Goal: Task Accomplishment & Management: Complete application form

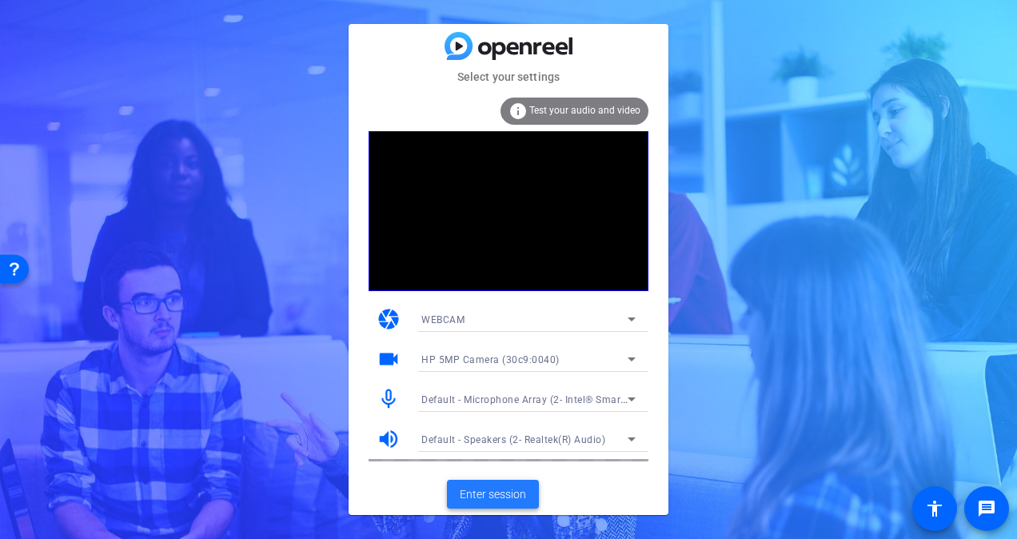
click at [493, 488] on span "Enter session" at bounding box center [493, 494] width 66 height 17
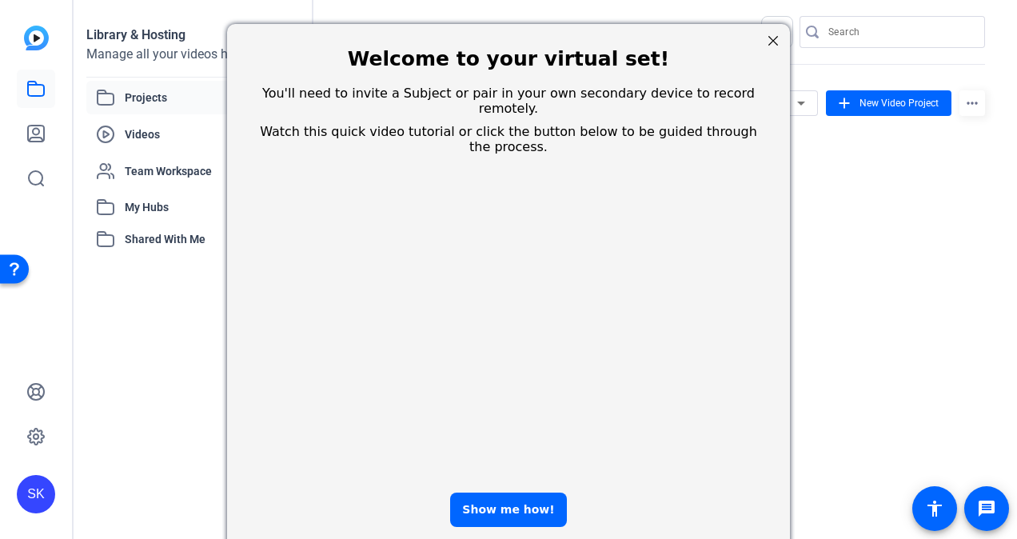
click at [770, 38] on div at bounding box center [773, 40] width 21 height 21
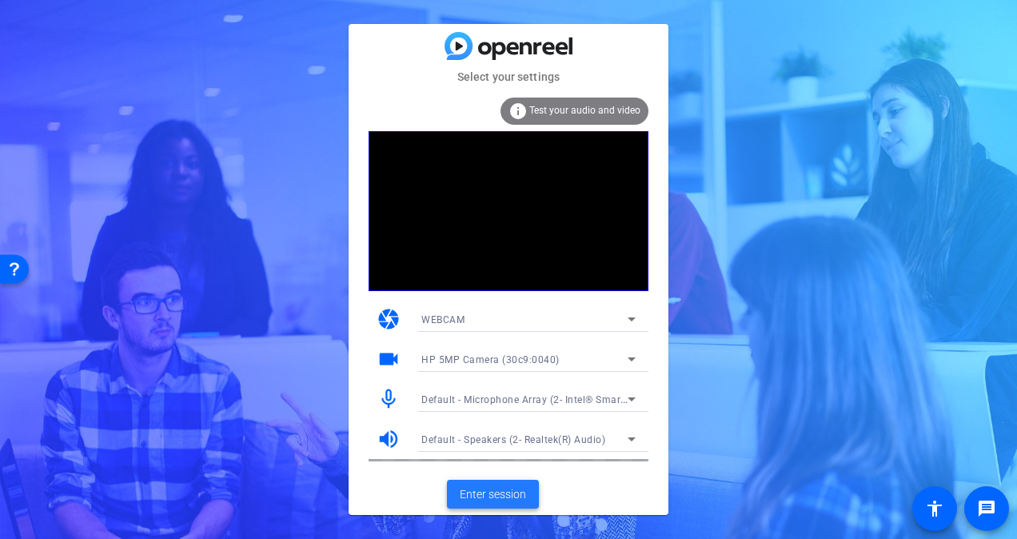
click at [502, 490] on span "Enter session" at bounding box center [493, 494] width 66 height 17
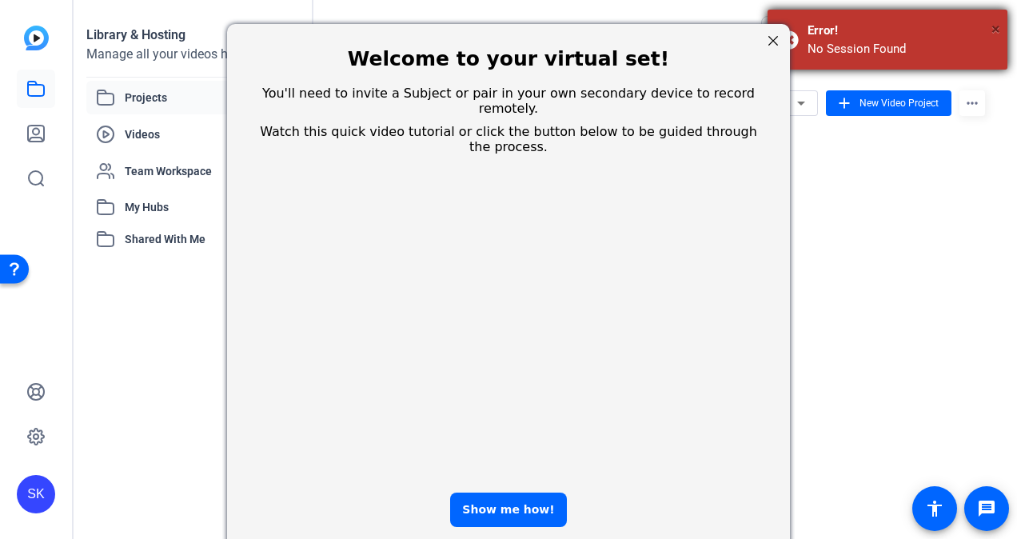
click at [995, 30] on span "×" at bounding box center [995, 28] width 9 height 19
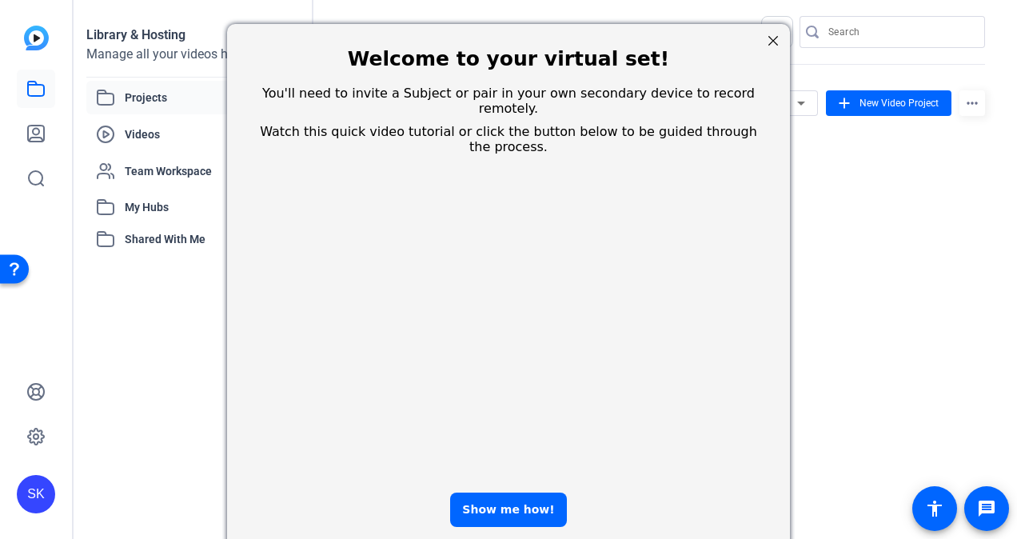
click at [758, 43] on div "Welcome to your virtual set!" at bounding box center [508, 50] width 563 height 55
click at [782, 36] on div at bounding box center [773, 40] width 21 height 21
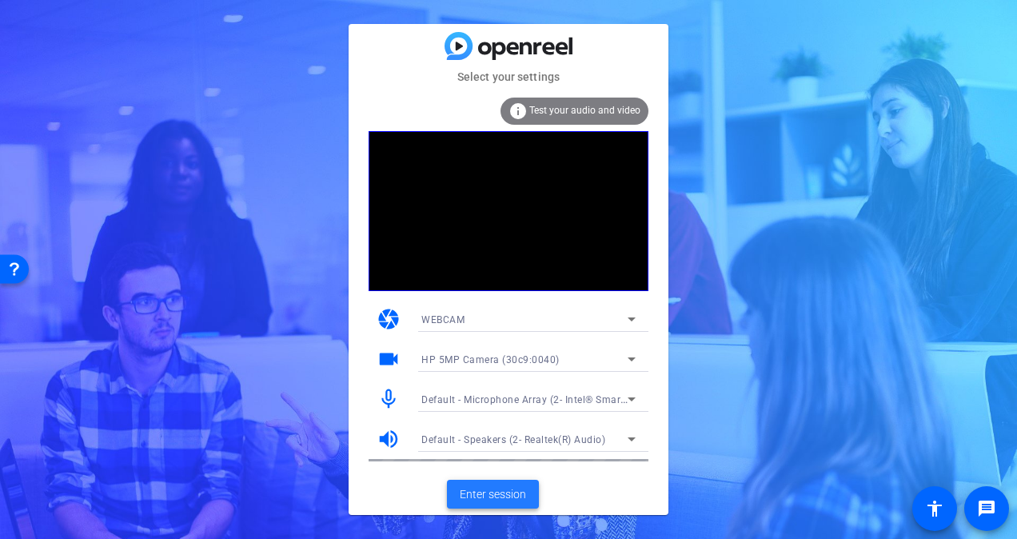
click at [504, 493] on span "Enter session" at bounding box center [493, 494] width 66 height 17
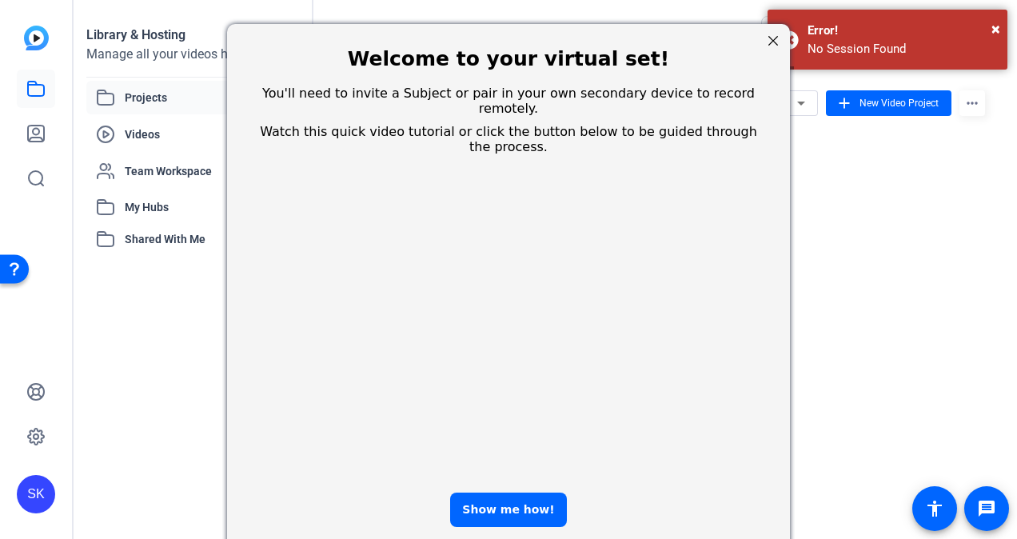
click at [772, 38] on div at bounding box center [773, 40] width 21 height 21
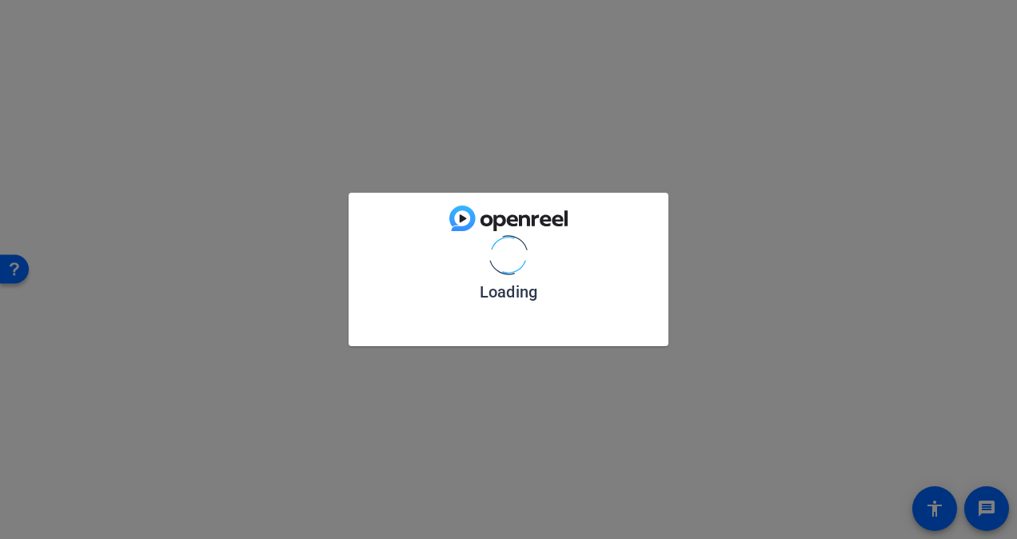
click at [459, 219] on img at bounding box center [508, 218] width 118 height 26
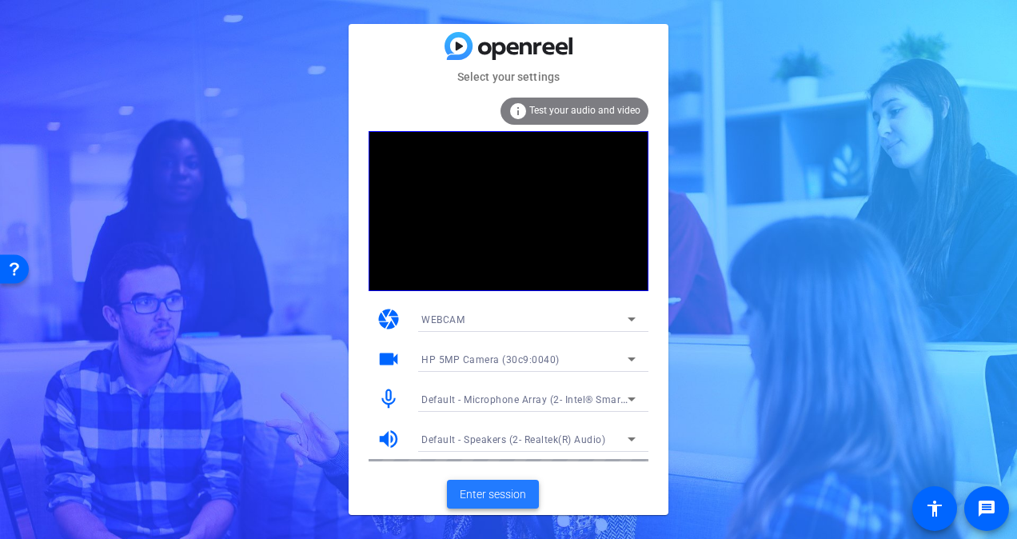
click at [526, 500] on span at bounding box center [493, 494] width 92 height 38
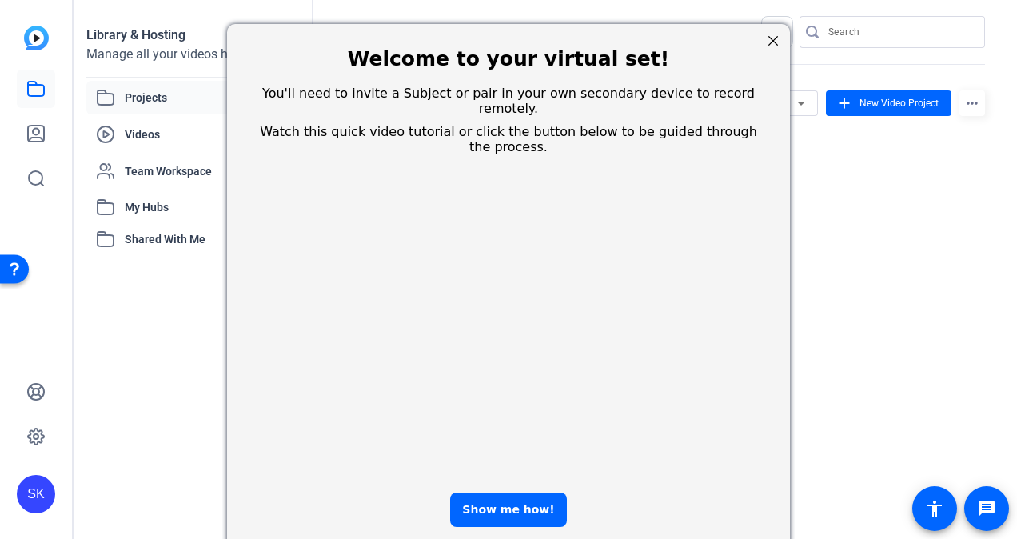
click at [771, 34] on div at bounding box center [773, 40] width 21 height 21
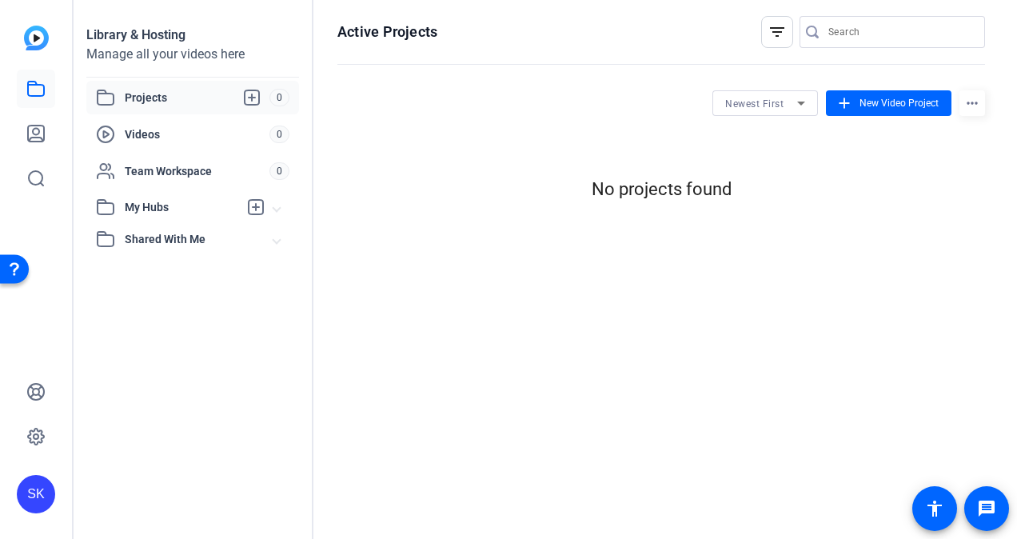
click at [38, 34] on img at bounding box center [36, 38] width 25 height 25
click at [32, 37] on img at bounding box center [36, 38] width 25 height 25
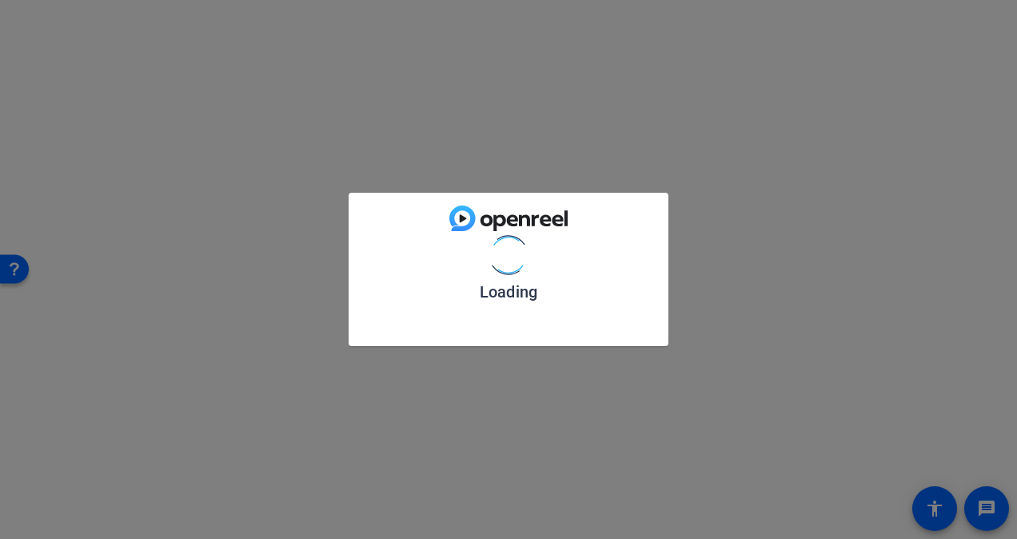
click at [883, 295] on div "Loading" at bounding box center [508, 269] width 1017 height 539
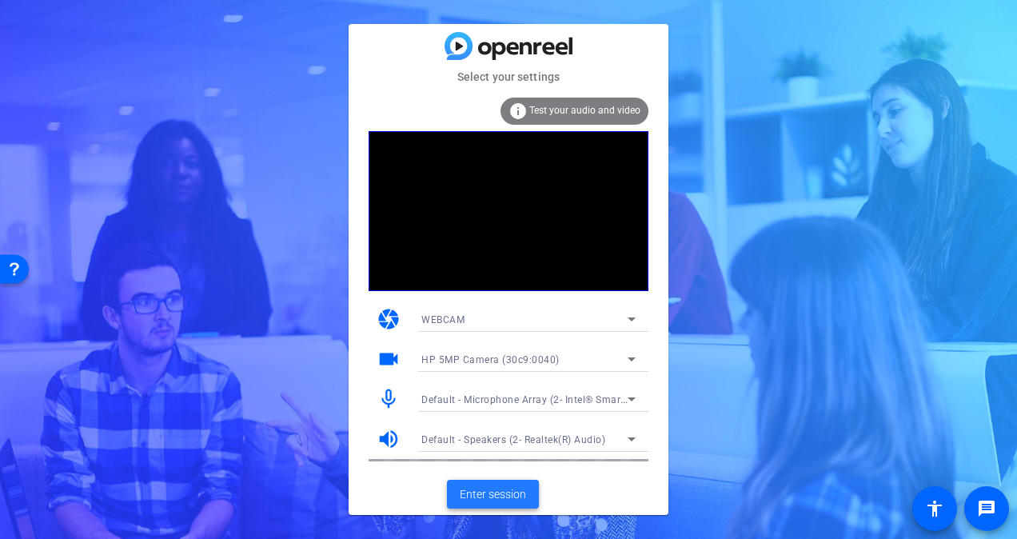
click at [493, 489] on span "Enter session" at bounding box center [493, 494] width 66 height 17
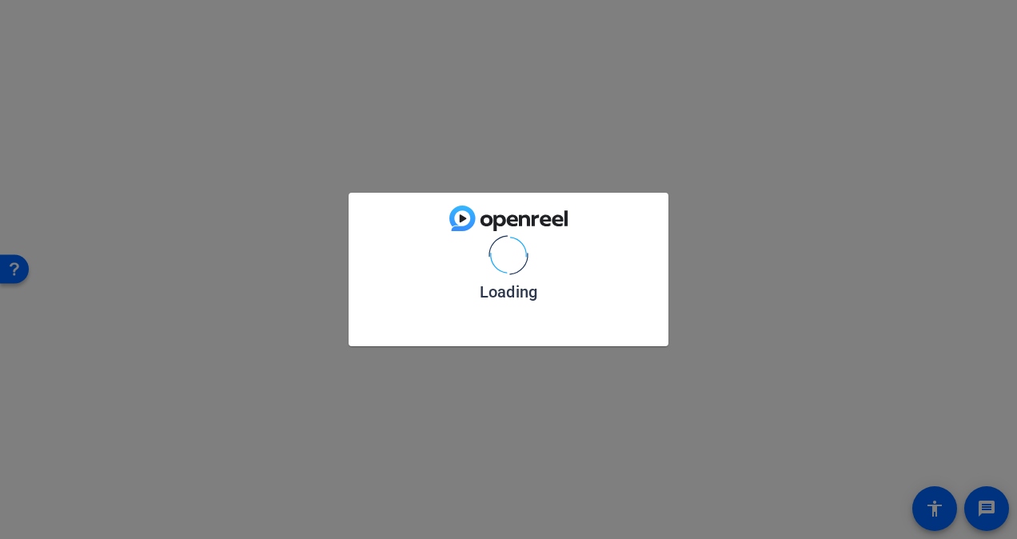
click at [905, 237] on div "Loading" at bounding box center [508, 269] width 1017 height 539
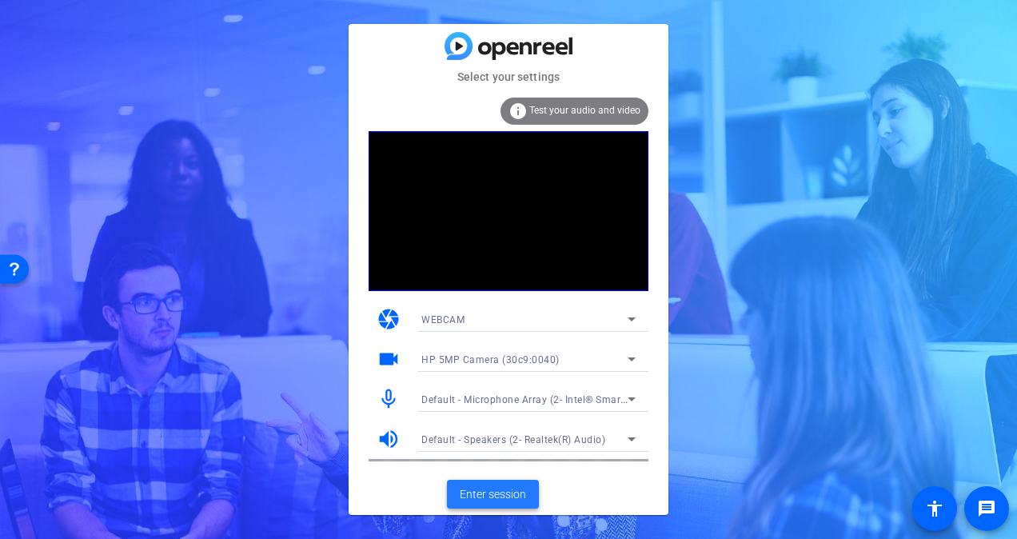
click at [499, 489] on span "Enter session" at bounding box center [493, 494] width 66 height 17
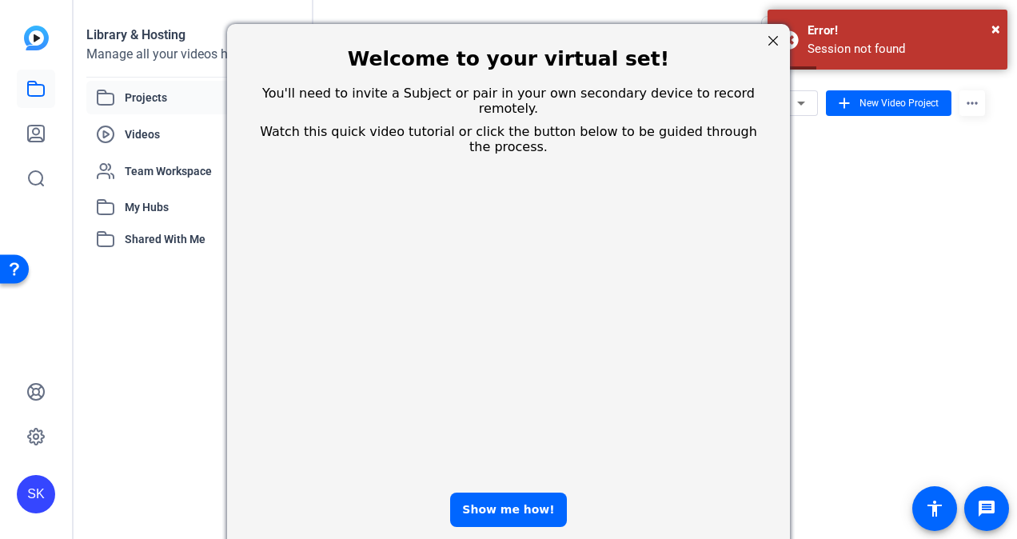
click at [772, 44] on div at bounding box center [773, 40] width 21 height 21
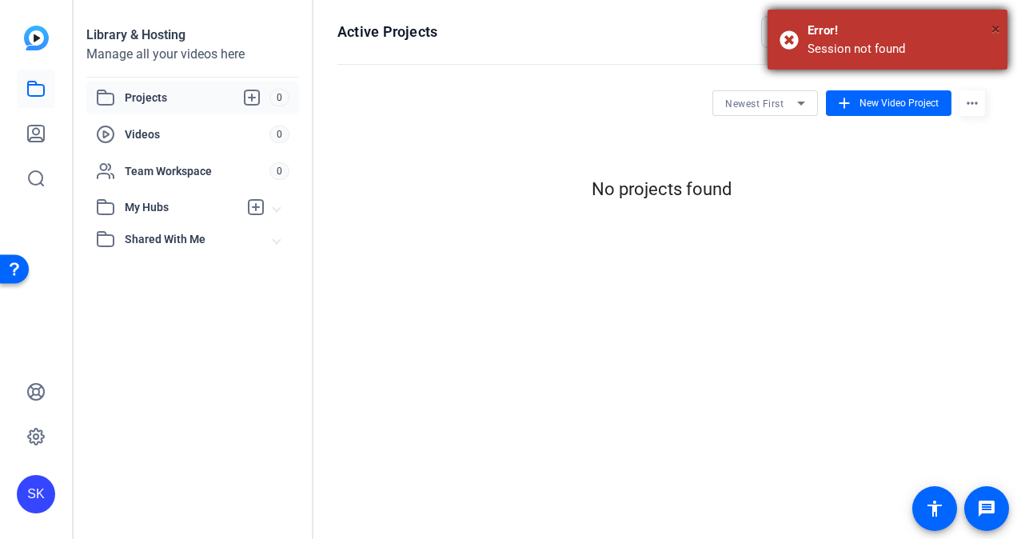
click at [995, 25] on span "×" at bounding box center [995, 28] width 9 height 19
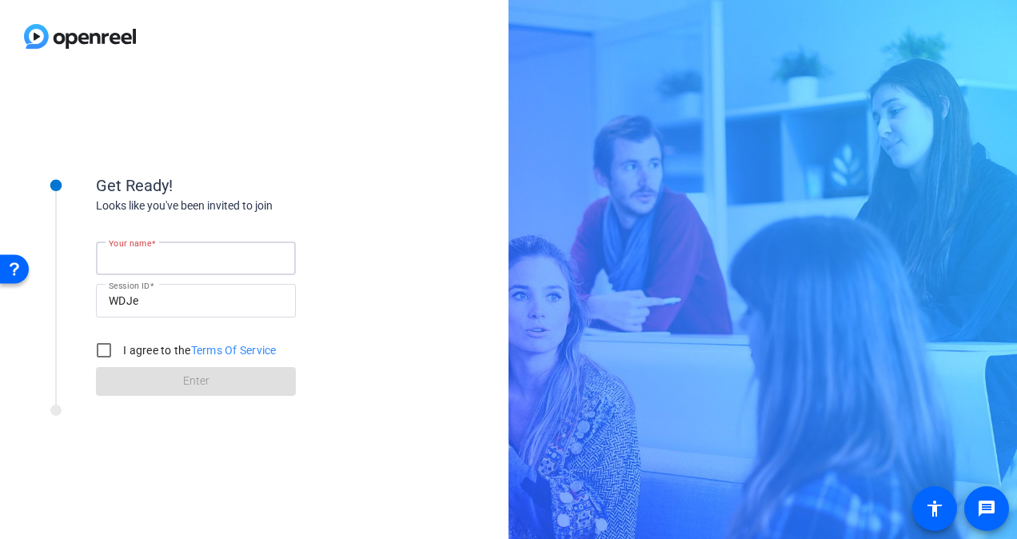
click at [199, 254] on input "Your name" at bounding box center [196, 258] width 174 height 19
type input "[PERSON_NAME]"
click at [108, 348] on input "I agree to the Terms Of Service" at bounding box center [104, 350] width 32 height 32
checkbox input "true"
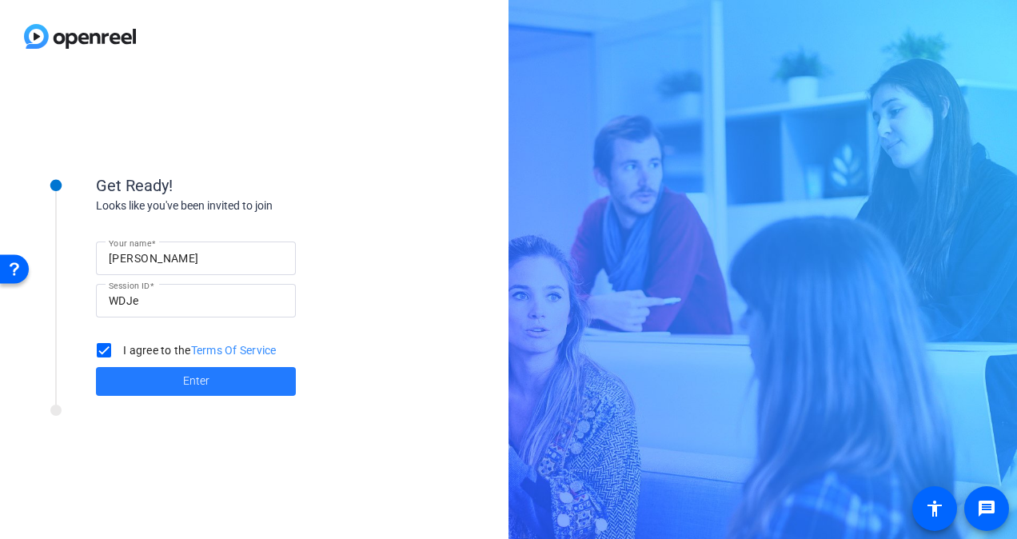
click at [209, 381] on span at bounding box center [196, 381] width 200 height 38
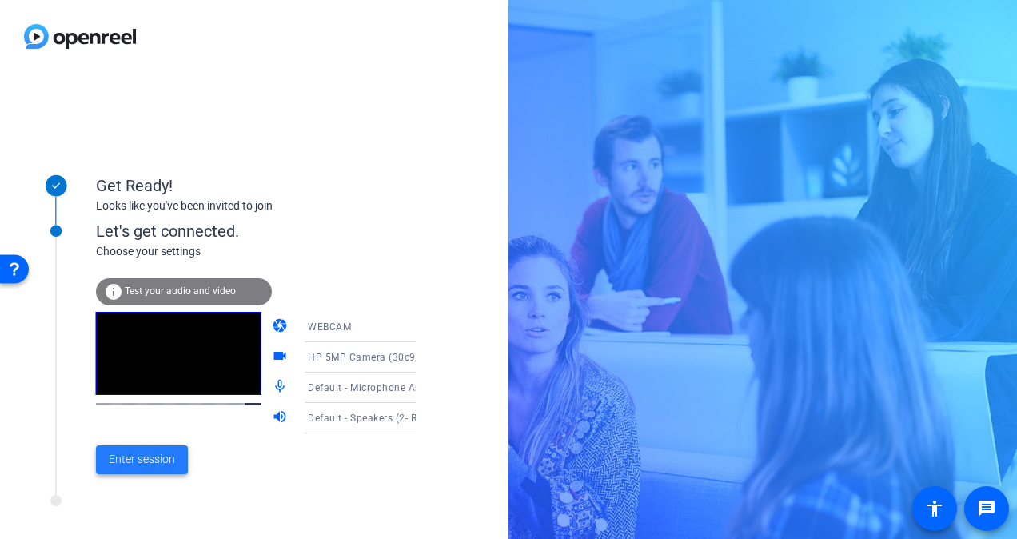
click at [150, 453] on span "Enter session" at bounding box center [142, 459] width 66 height 17
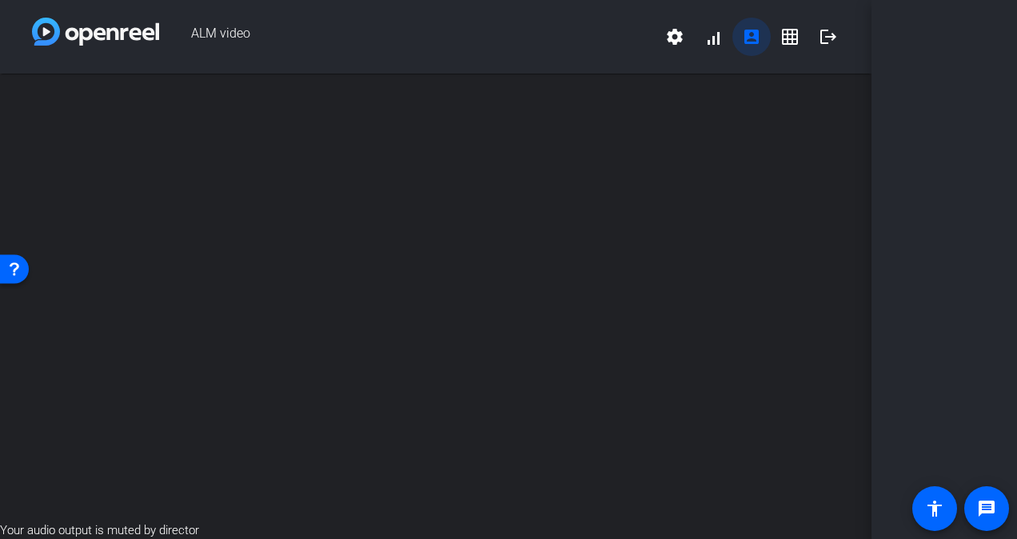
click at [754, 37] on mat-icon "account_box" at bounding box center [751, 36] width 19 height 19
click at [902, 217] on div at bounding box center [944, 269] width 146 height 539
click at [792, 39] on mat-icon "grid_on" at bounding box center [789, 36] width 19 height 19
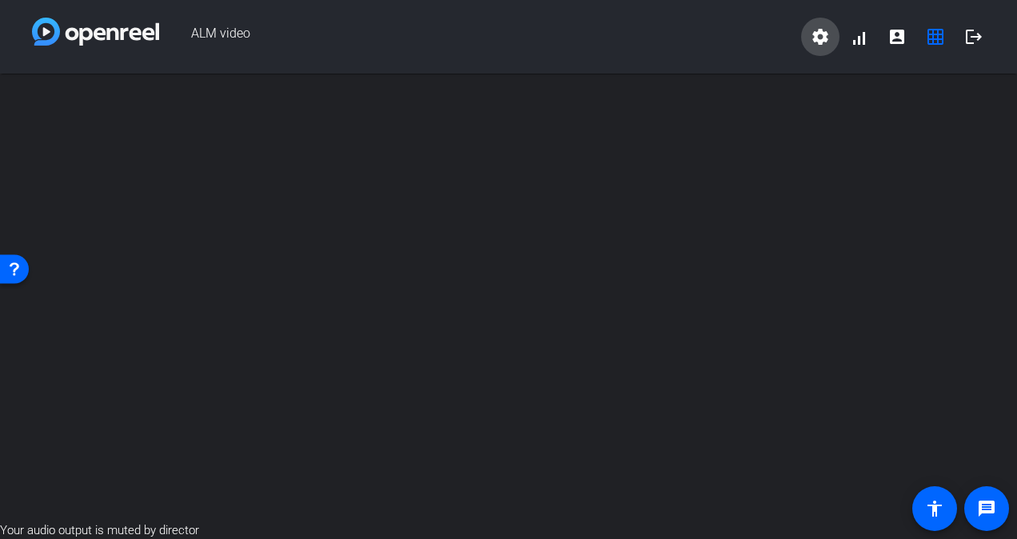
click at [816, 35] on mat-icon "settings" at bounding box center [820, 36] width 19 height 19
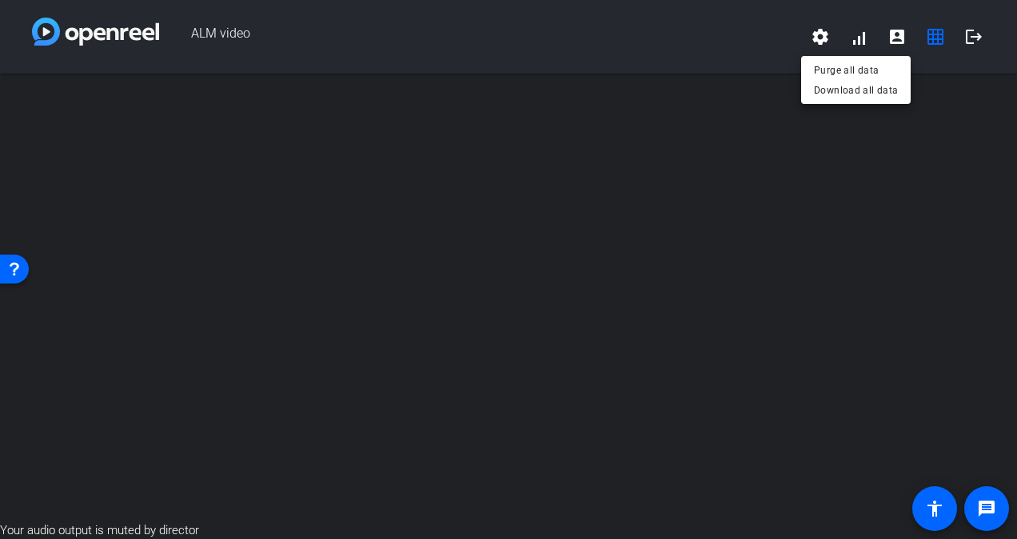
click at [745, 78] on div at bounding box center [508, 269] width 1017 height 539
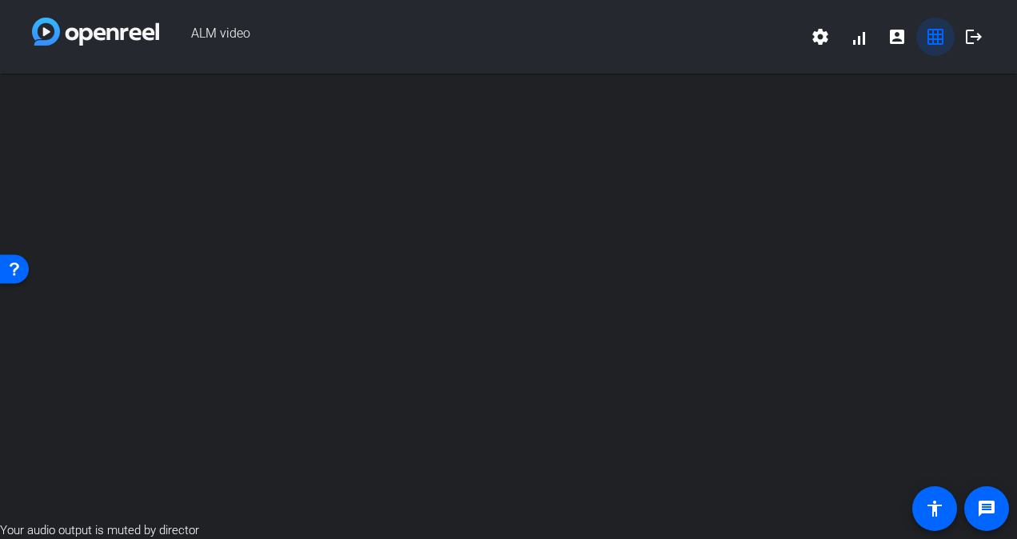
click at [929, 40] on mat-icon "grid_on" at bounding box center [935, 36] width 19 height 19
click at [899, 32] on mat-icon "account_box" at bounding box center [896, 36] width 19 height 19
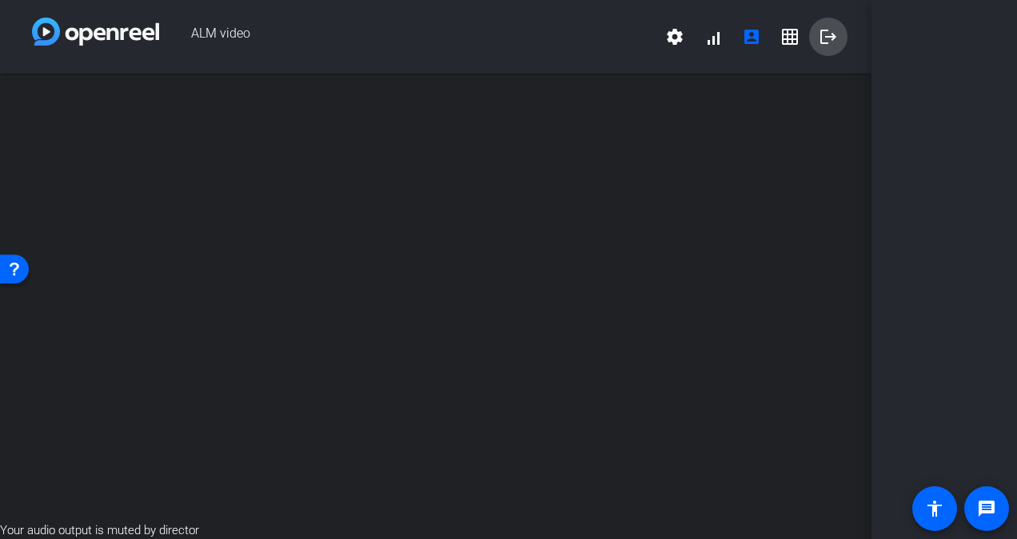
click at [828, 35] on mat-icon "logout" at bounding box center [828, 36] width 19 height 19
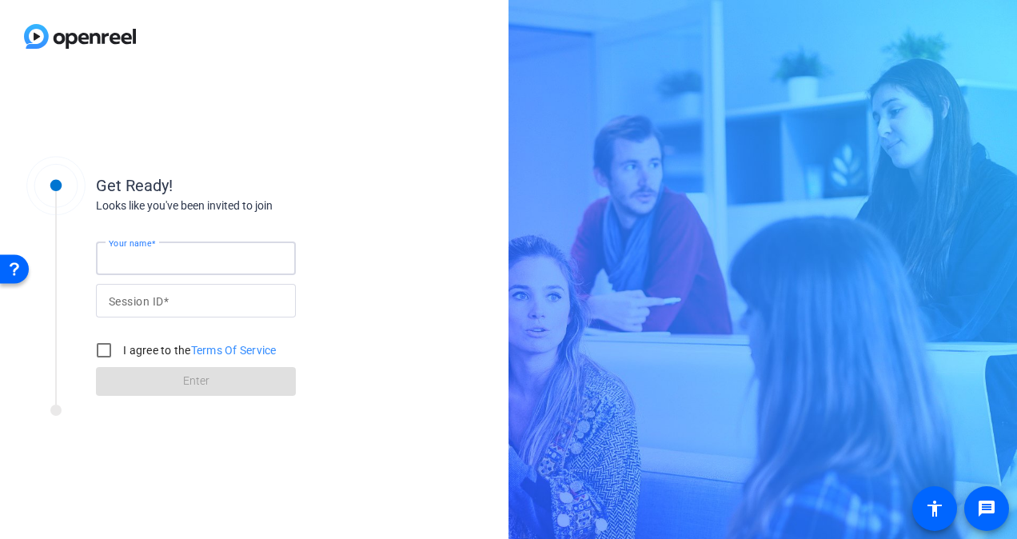
click at [154, 265] on input "Your name" at bounding box center [196, 258] width 174 height 19
type input "[PERSON_NAME]"
type input "WDJe"
click at [107, 347] on input "I agree to the Terms Of Service" at bounding box center [104, 350] width 32 height 32
checkbox input "true"
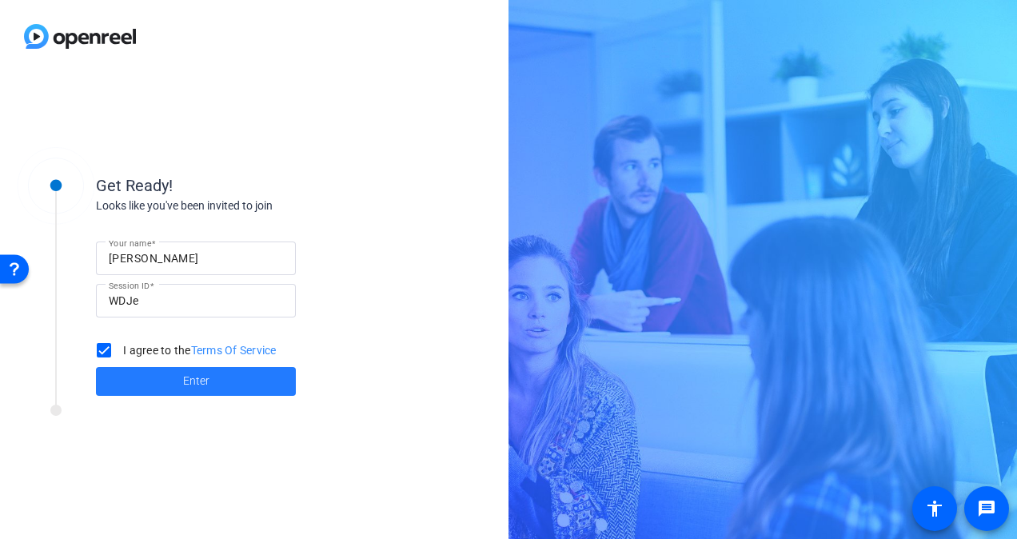
click at [184, 385] on span "Enter" at bounding box center [196, 381] width 26 height 17
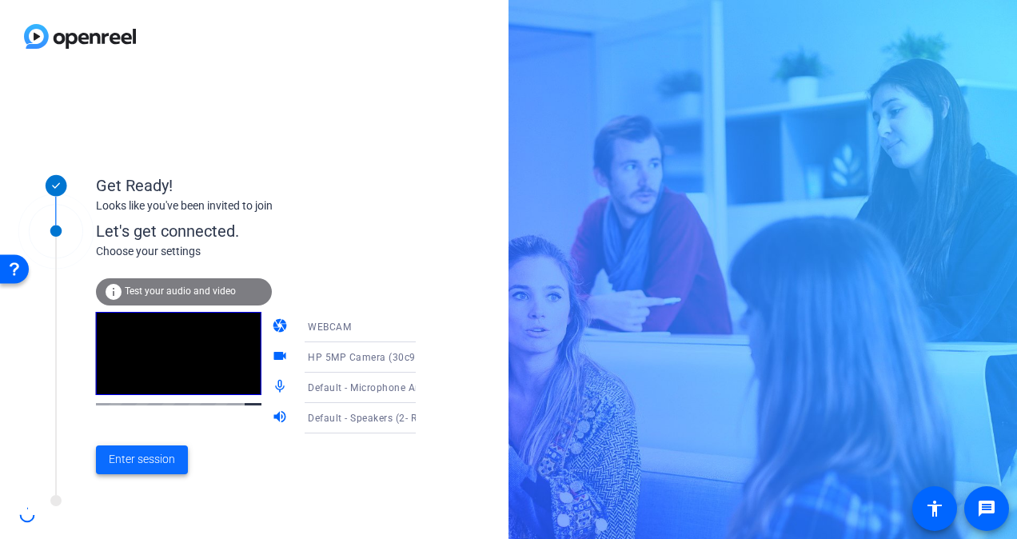
click at [134, 459] on span "Enter session" at bounding box center [142, 459] width 66 height 17
